Goal: Transaction & Acquisition: Purchase product/service

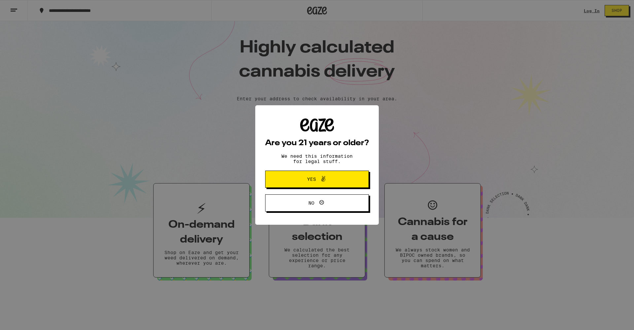
click at [314, 155] on div "Are you 21 years or older? We need this information for legal stuff. Yes No" at bounding box center [317, 165] width 634 height 330
click at [318, 178] on span at bounding box center [321, 179] width 11 height 9
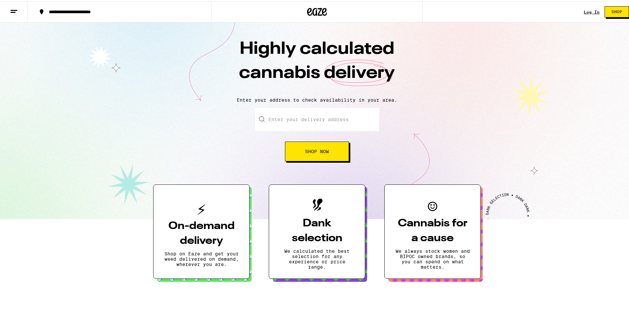
click at [327, 160] on button "Shop Now" at bounding box center [317, 150] width 64 height 20
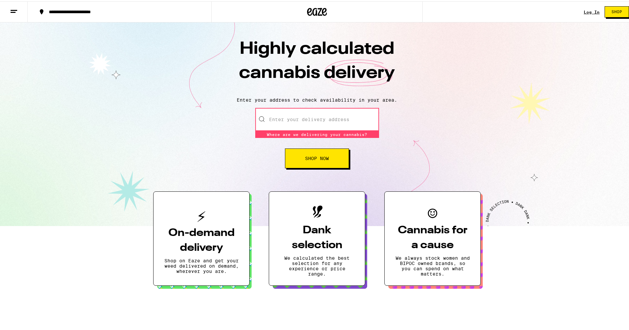
click at [332, 121] on input "Enter your delivery address" at bounding box center [317, 118] width 124 height 23
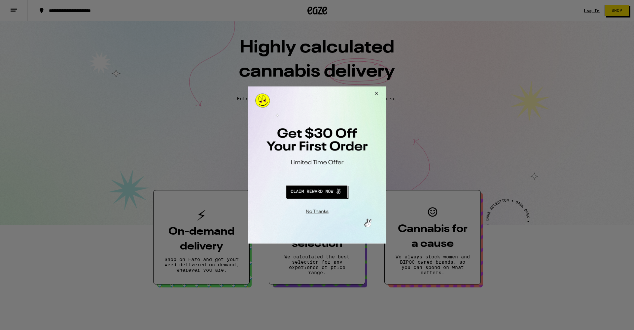
click at [595, 10] on div at bounding box center [317, 165] width 634 height 330
click at [593, 11] on div at bounding box center [317, 165] width 634 height 330
click at [376, 94] on button "Close Modal" at bounding box center [375, 95] width 18 height 16
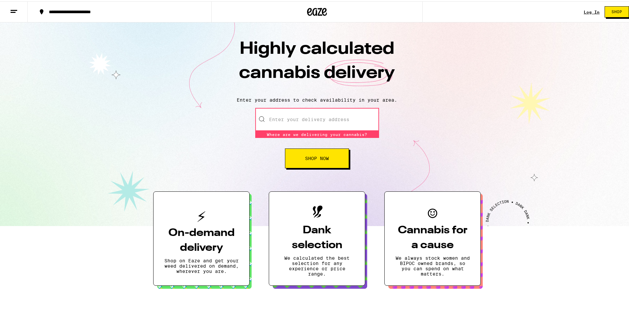
click at [588, 12] on link "Log In" at bounding box center [592, 11] width 16 height 4
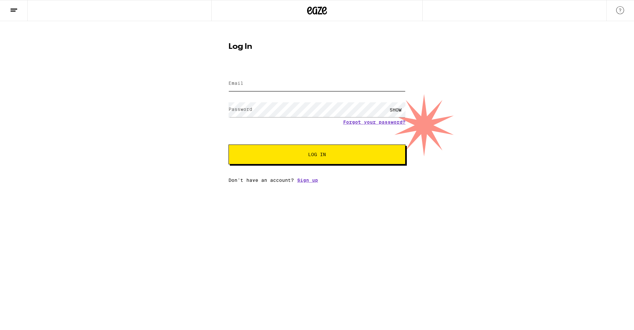
type input "[PERSON_NAME][EMAIL_ADDRESS][DOMAIN_NAME]"
click at [317, 155] on button "Log In" at bounding box center [317, 155] width 177 height 20
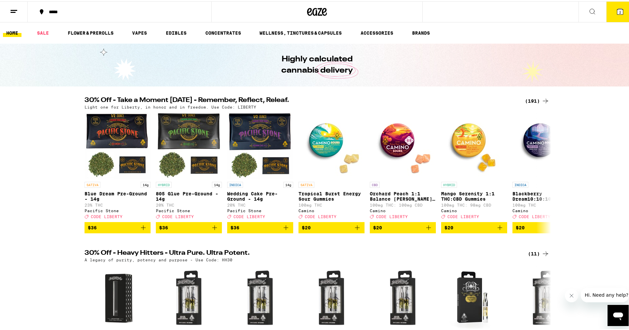
click at [619, 10] on span "2" at bounding box center [620, 11] width 2 height 4
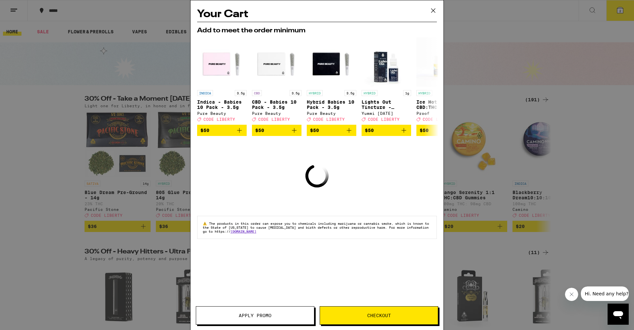
click at [433, 10] on icon at bounding box center [433, 11] width 4 height 4
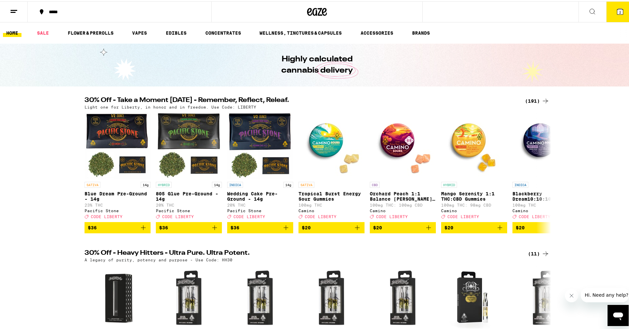
click at [317, 9] on icon at bounding box center [317, 11] width 20 height 12
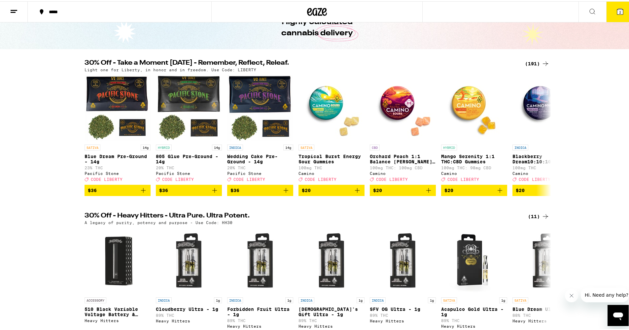
click at [542, 62] on icon at bounding box center [546, 62] width 8 height 8
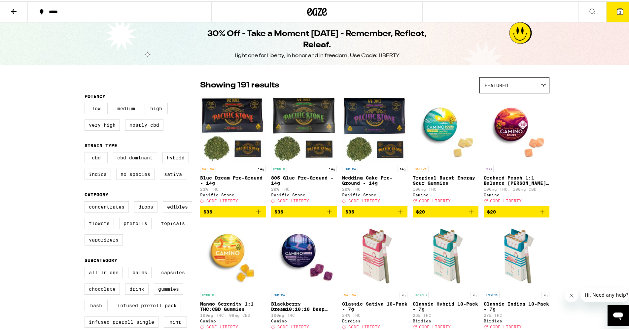
click at [541, 83] on icon at bounding box center [543, 84] width 5 height 3
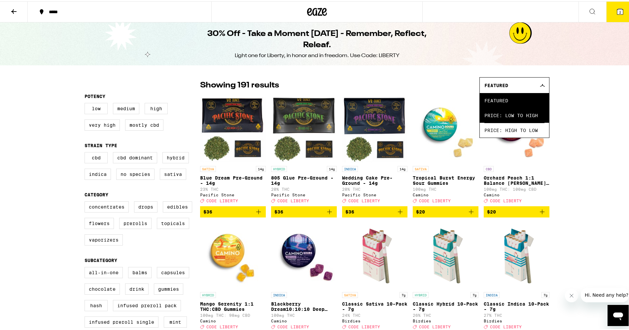
click at [523, 114] on span "Price: Low to High" at bounding box center [515, 114] width 60 height 15
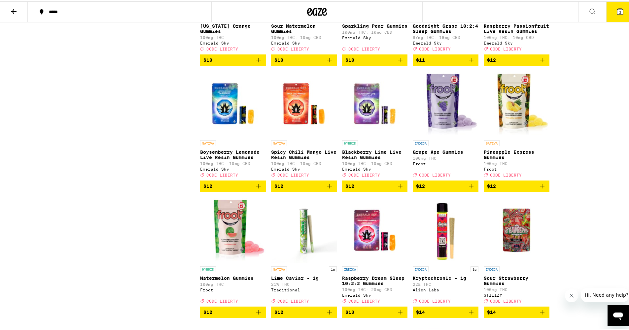
scroll to position [965, 0]
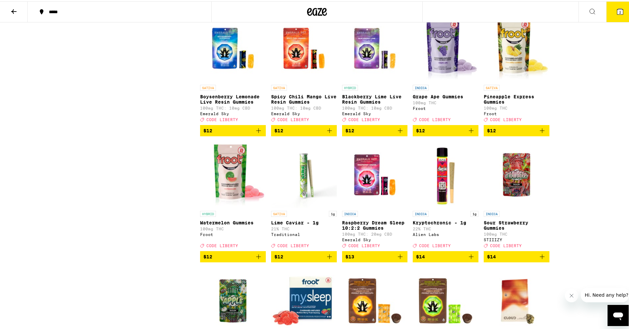
click at [541, 133] on icon "Add to bag" at bounding box center [542, 130] width 8 height 8
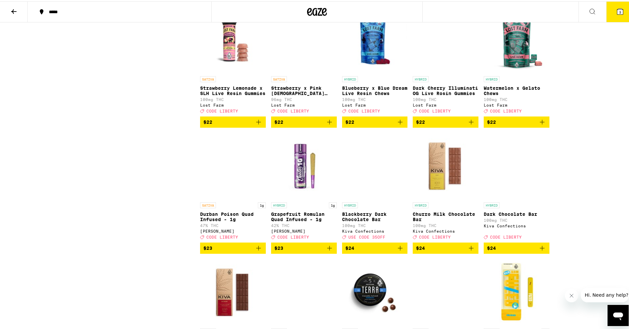
scroll to position [2217, 0]
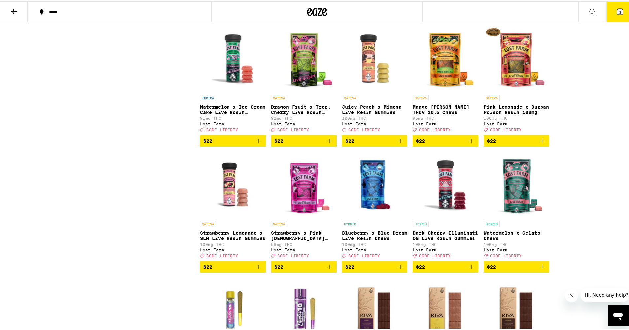
click at [330, 144] on icon "Add to bag" at bounding box center [330, 140] width 8 height 8
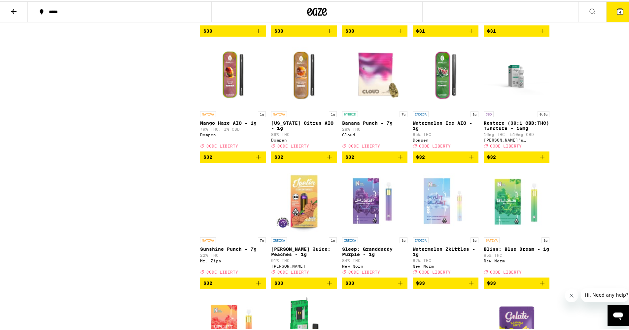
scroll to position [3340, 0]
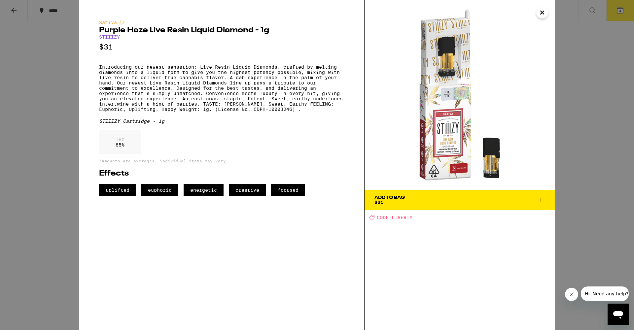
click at [542, 201] on icon at bounding box center [541, 200] width 8 height 8
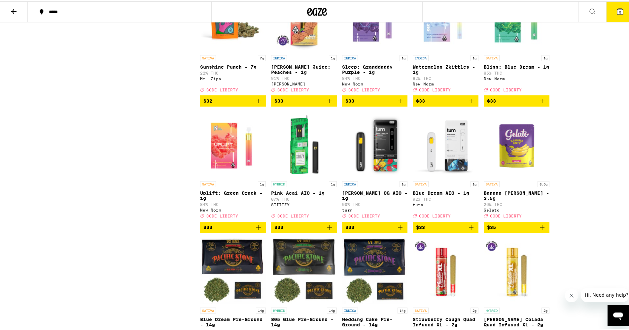
scroll to position [3516, 0]
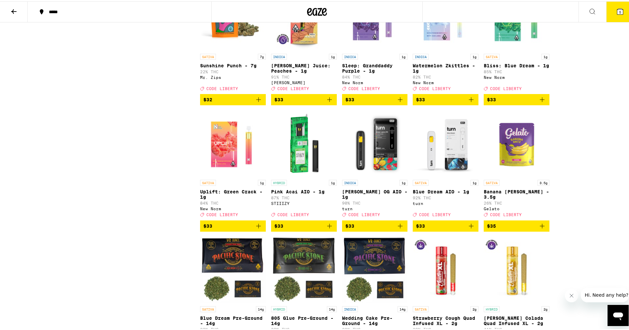
click at [507, 102] on span "$33" at bounding box center [516, 98] width 59 height 8
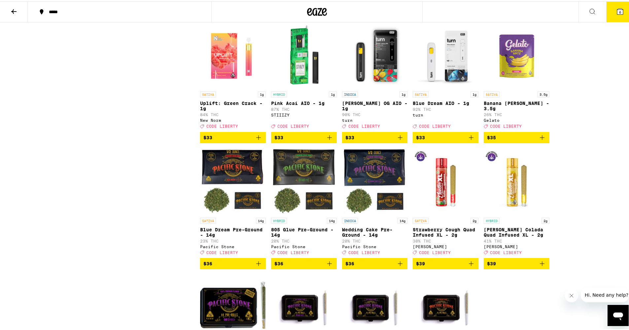
scroll to position [3606, 0]
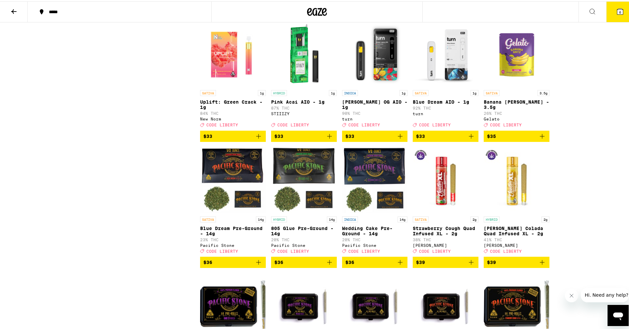
click at [256, 137] on icon "Add to bag" at bounding box center [258, 135] width 5 height 5
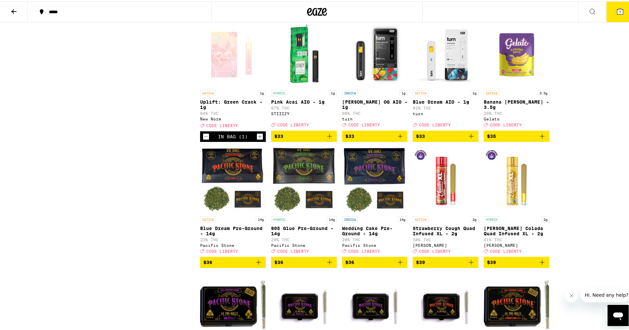
click at [469, 139] on icon "Add to bag" at bounding box center [471, 135] width 8 height 8
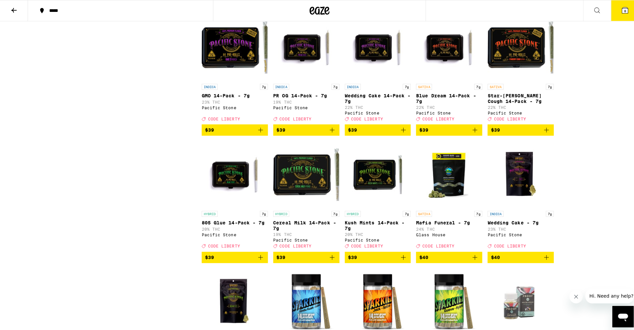
scroll to position [3308, 0]
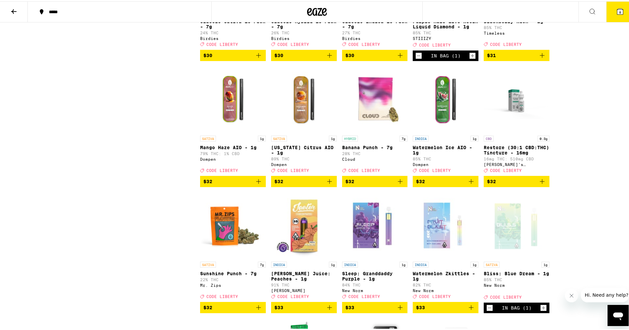
click at [618, 13] on icon at bounding box center [620, 10] width 6 height 6
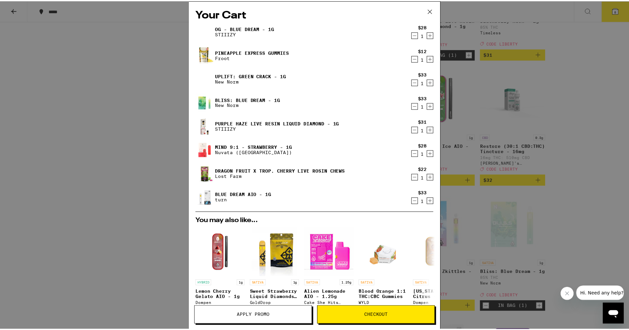
scroll to position [118, 0]
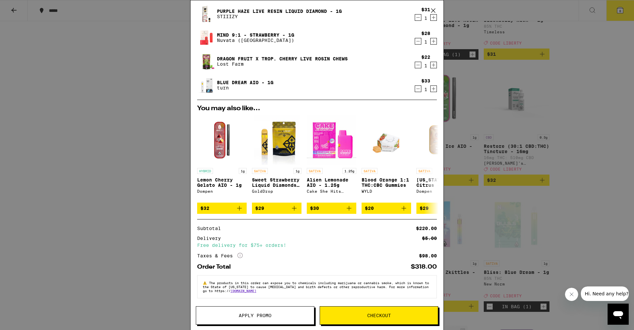
click at [271, 313] on span "Apply Promo" at bounding box center [255, 315] width 33 height 5
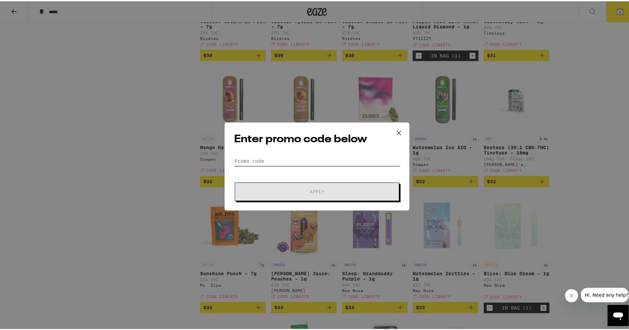
click at [250, 162] on input "Promo Code" at bounding box center [317, 160] width 166 height 10
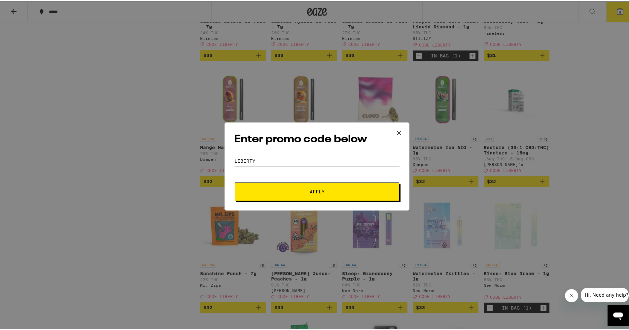
type input "liberty"
click at [306, 187] on button "Apply" at bounding box center [317, 190] width 164 height 18
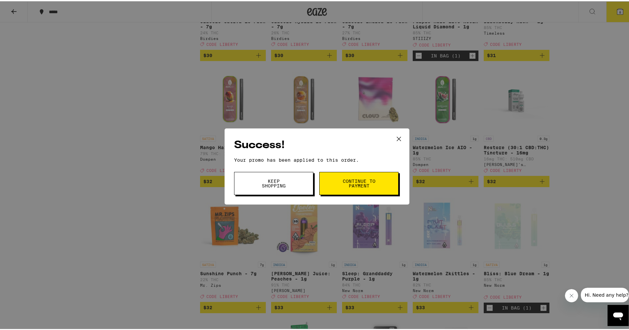
click at [350, 185] on span "Continue to payment" at bounding box center [359, 182] width 34 height 9
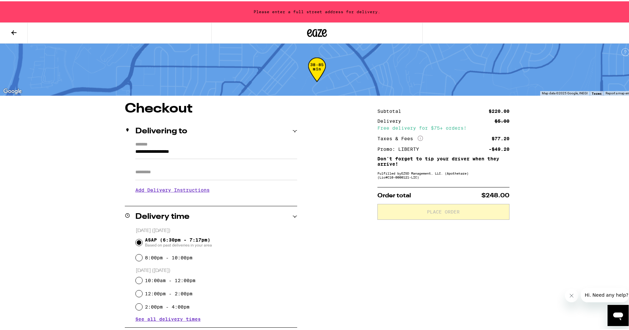
click at [19, 33] on button at bounding box center [14, 31] width 28 height 21
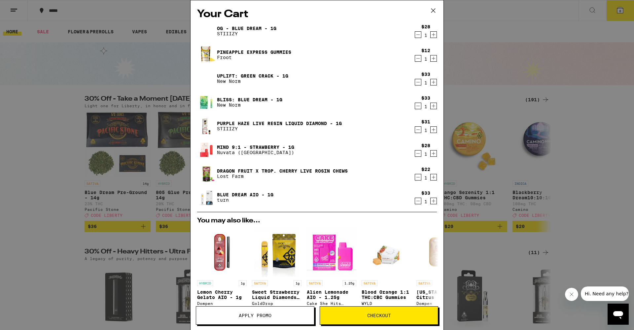
click at [415, 83] on icon "Decrement" at bounding box center [418, 82] width 6 height 8
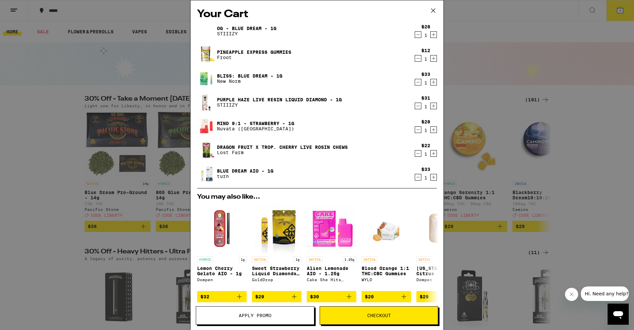
click at [415, 35] on icon "Decrement" at bounding box center [418, 35] width 6 height 8
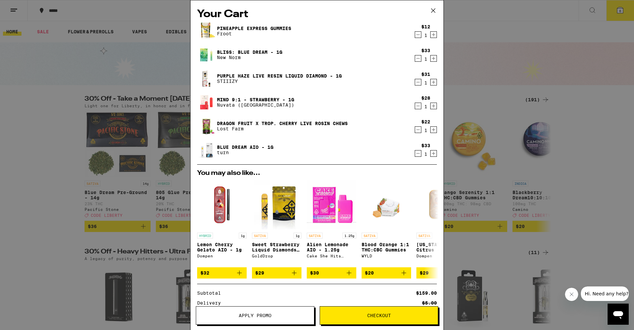
click at [415, 155] on icon "Decrement" at bounding box center [418, 154] width 6 height 8
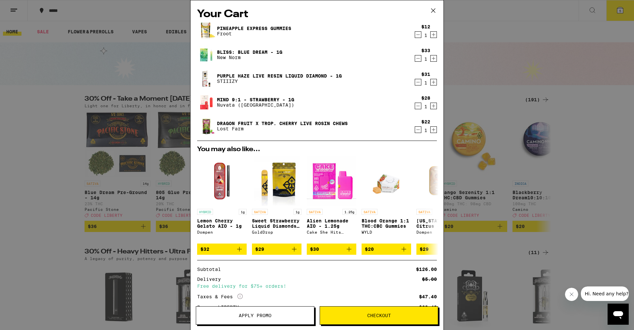
click at [415, 130] on icon "Decrement" at bounding box center [418, 130] width 6 height 8
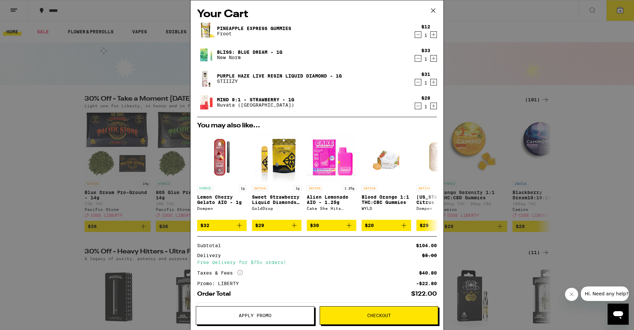
click at [415, 84] on icon "Decrement" at bounding box center [418, 82] width 6 height 8
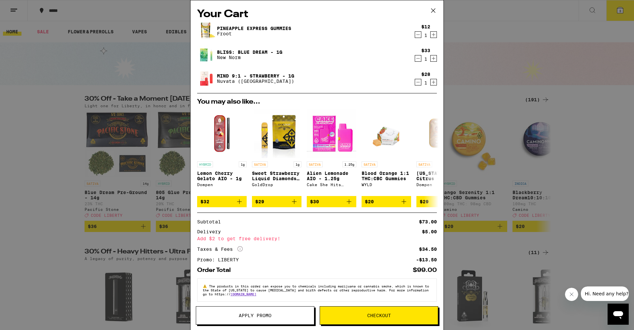
click at [434, 11] on icon at bounding box center [433, 11] width 10 height 10
